Goal: Obtain resource: Download file/media

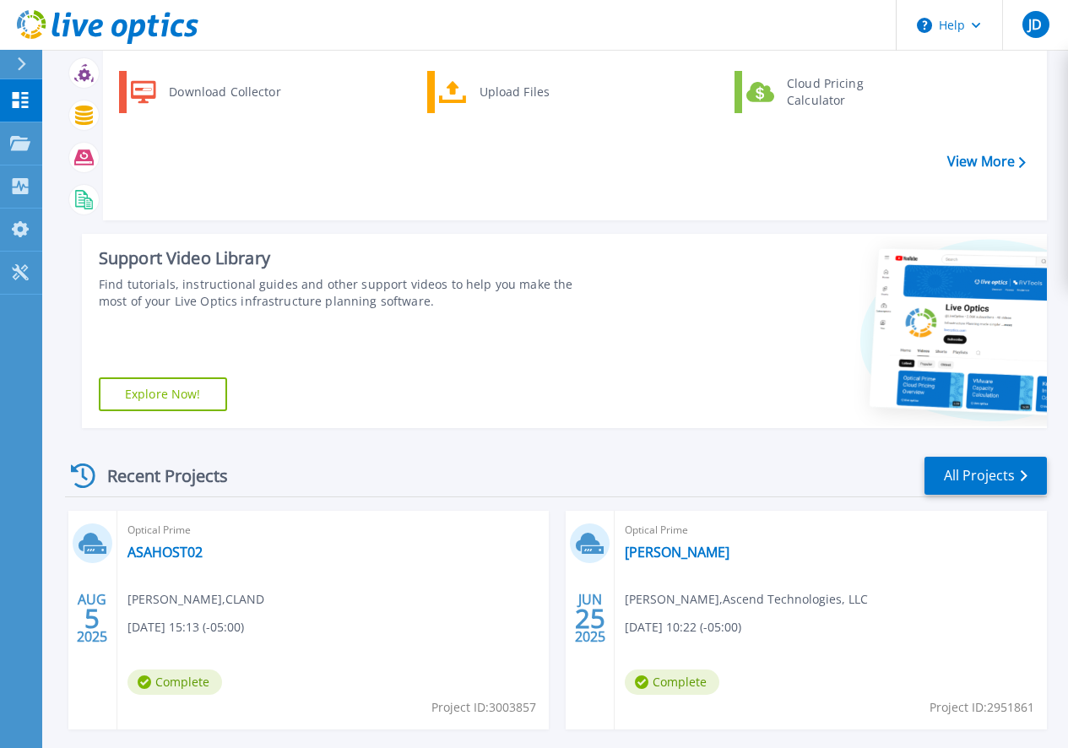
scroll to position [161, 0]
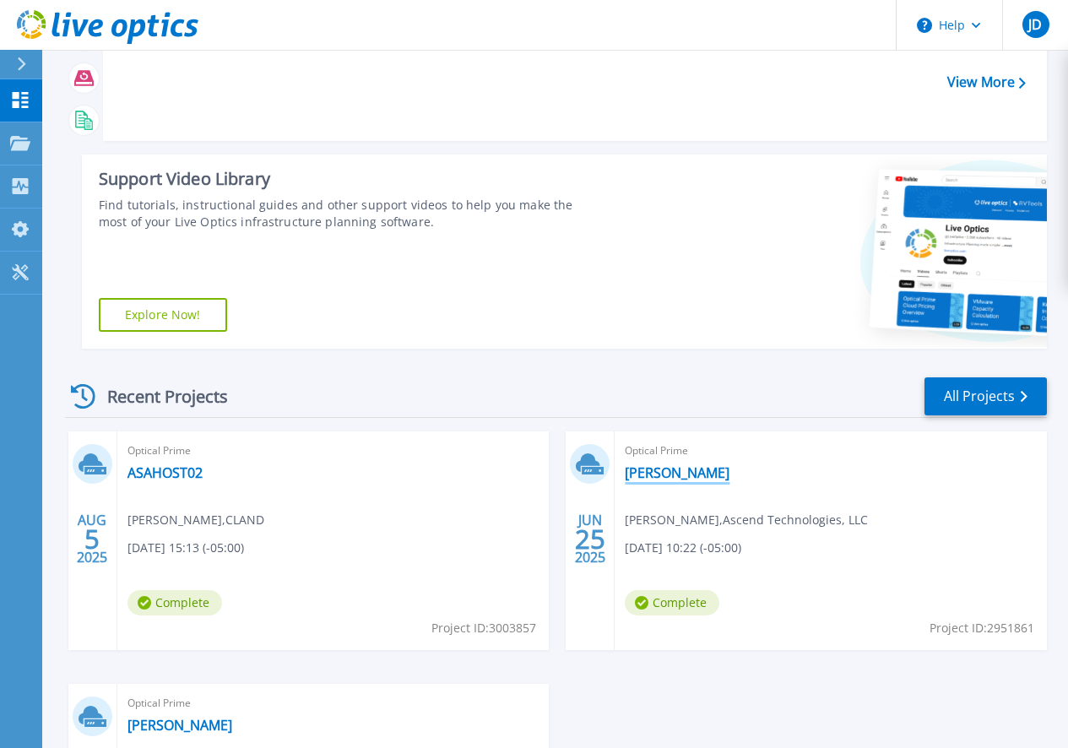
click at [625, 473] on link "[PERSON_NAME]" at bounding box center [677, 472] width 105 height 17
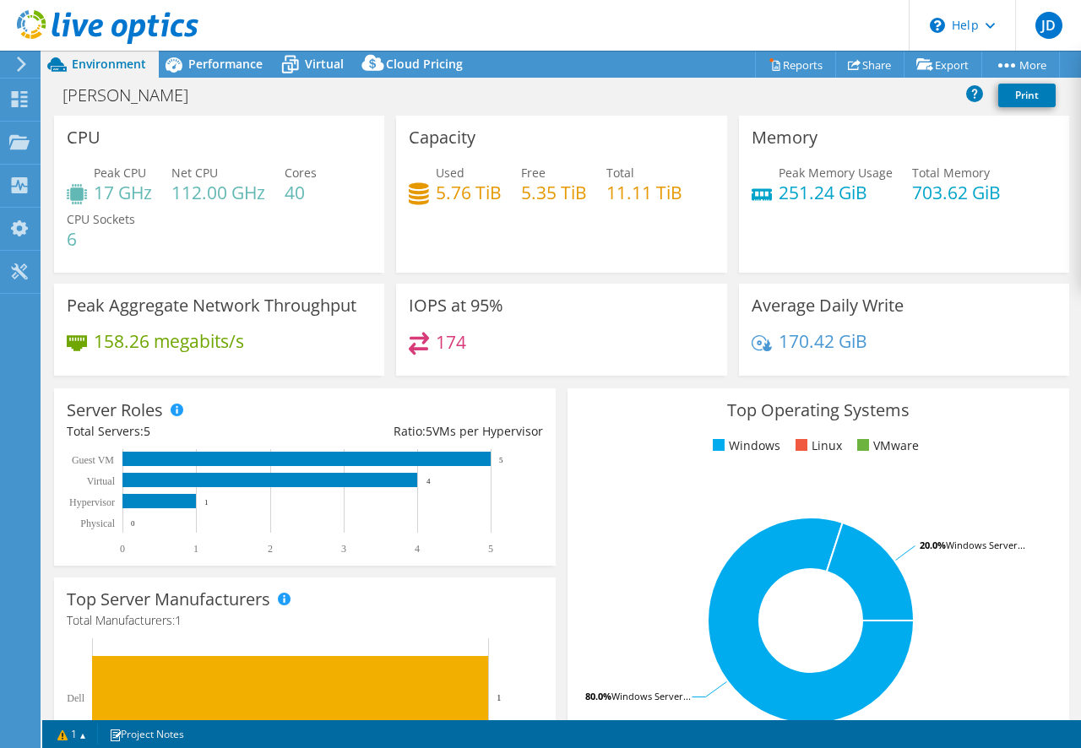
select select "USD"
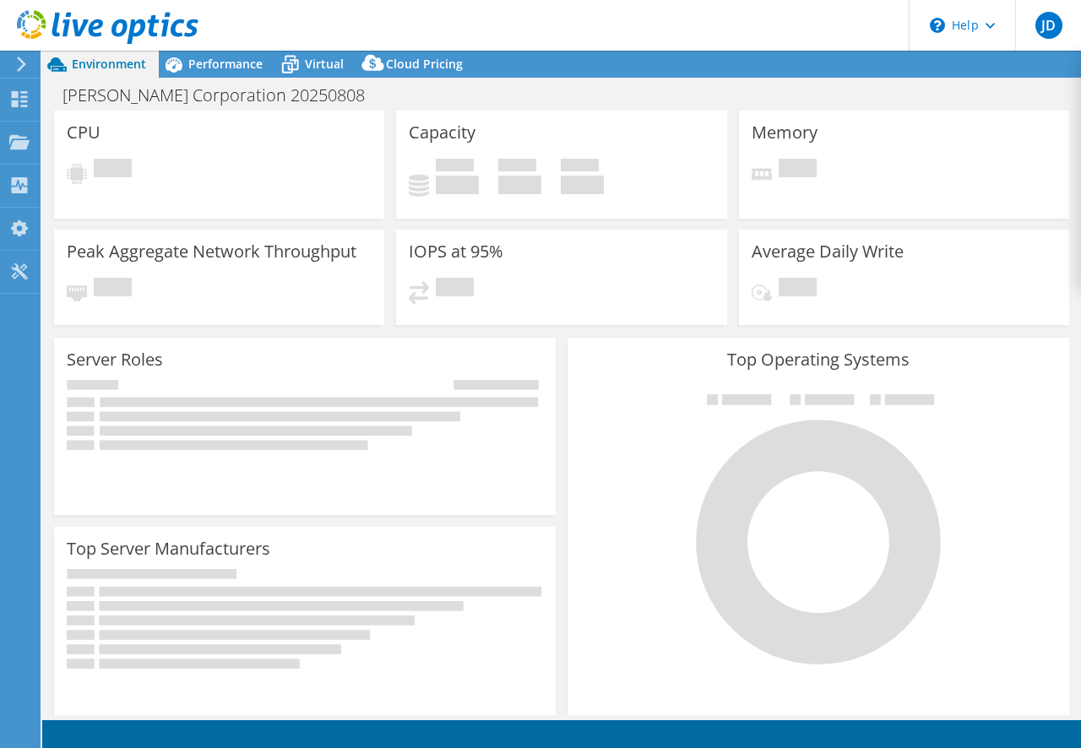
select select "USEast"
select select "USD"
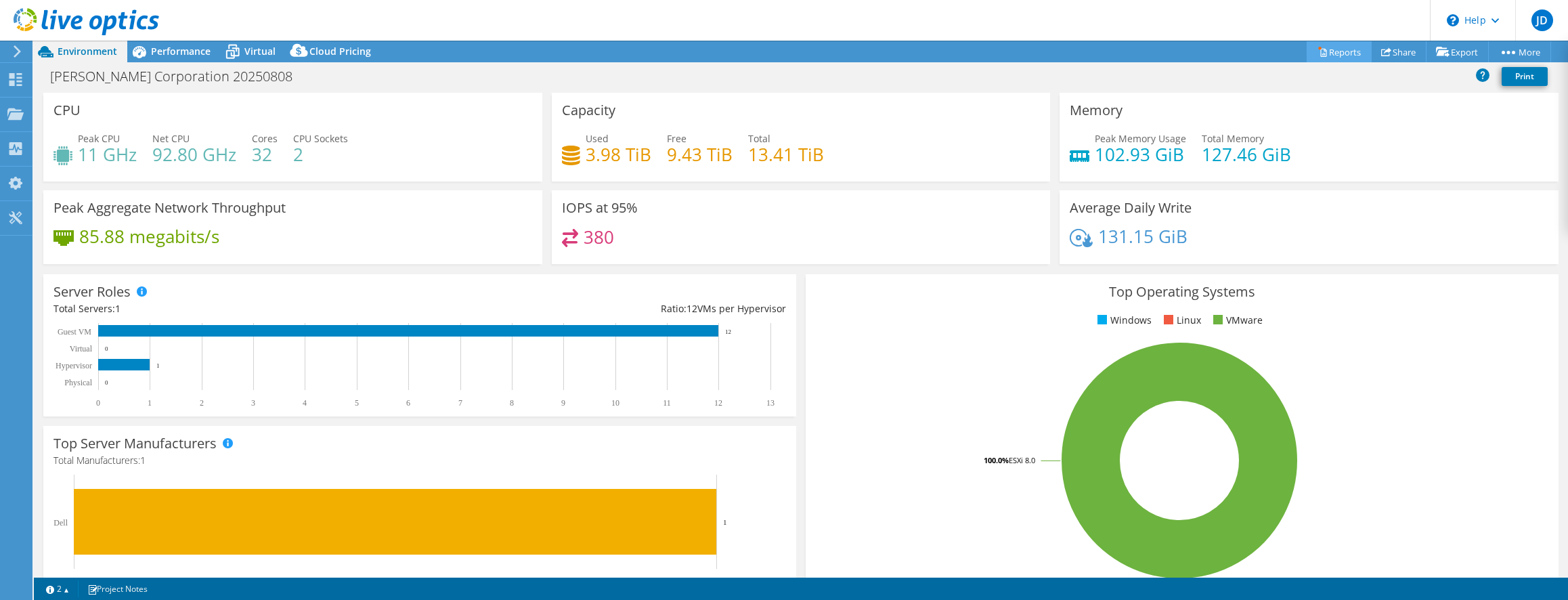
click at [866, 51] on link "Reports" at bounding box center [1339, 52] width 65 height 21
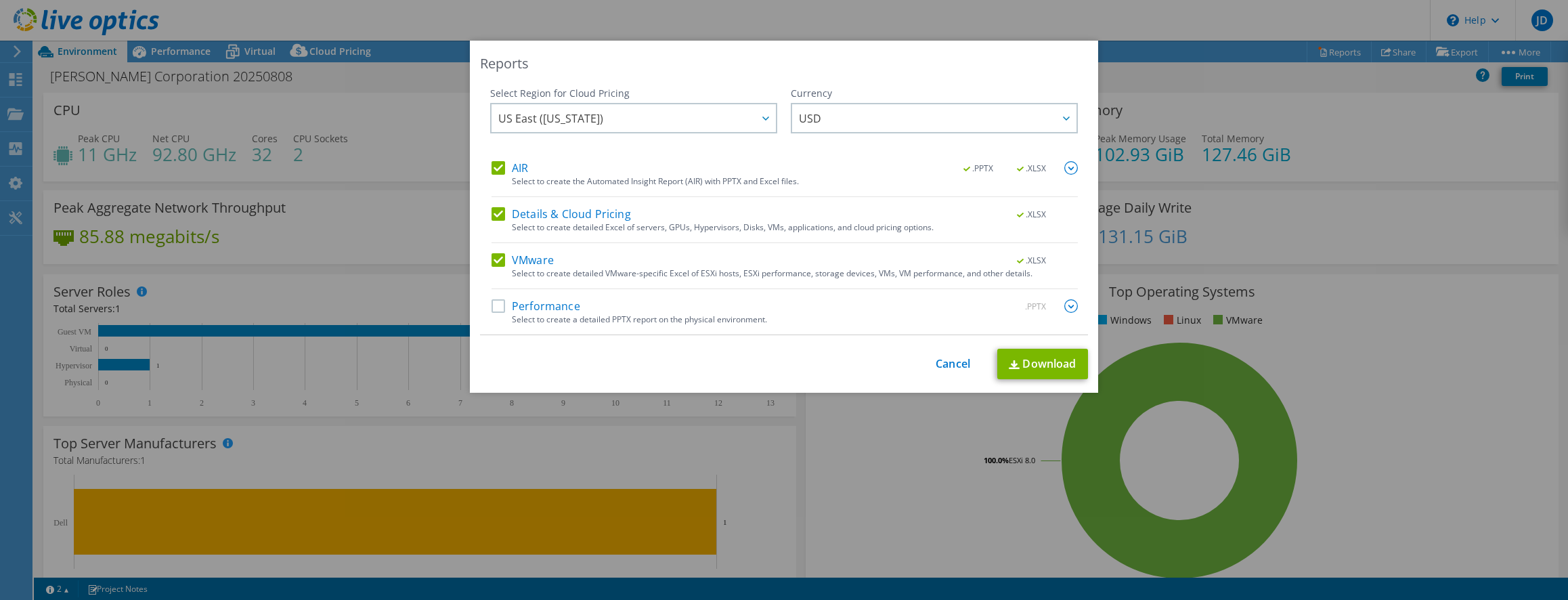
click at [491, 164] on label "AIR" at bounding box center [510, 168] width 37 height 14
click at [0, 0] on input "AIR" at bounding box center [0, 0] width 0 height 0
click at [491, 255] on label "VMware" at bounding box center [523, 260] width 63 height 14
click at [0, 0] on input "VMware" at bounding box center [0, 0] width 0 height 0
click at [866, 365] on link "Download" at bounding box center [1042, 364] width 91 height 30
